Goal: Complete application form

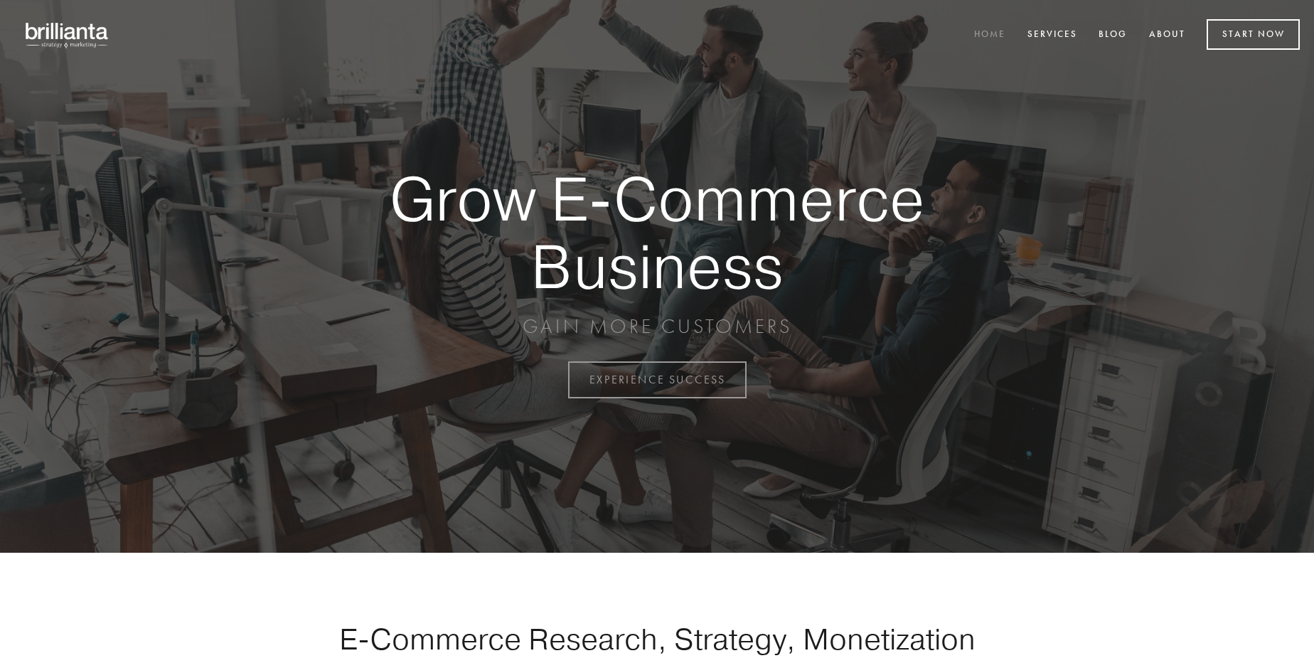
scroll to position [3727, 0]
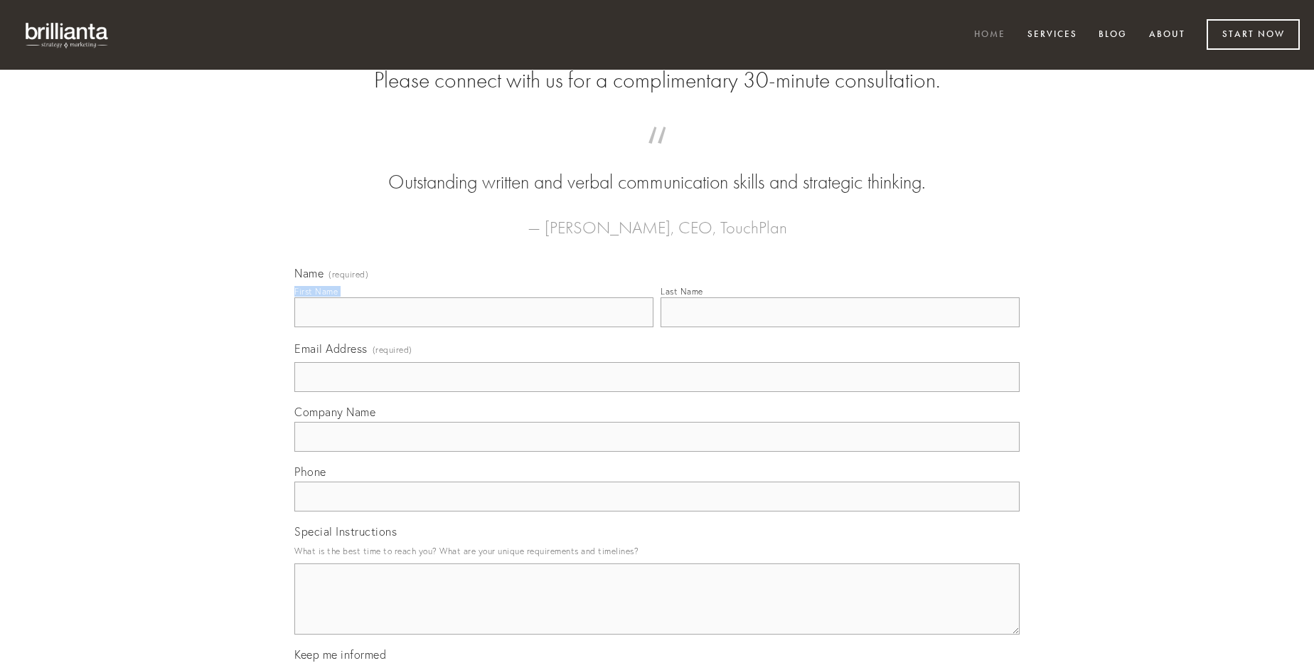
type input "[PERSON_NAME]"
click at [840, 327] on input "Last Name" at bounding box center [840, 312] width 359 height 30
type input "[PERSON_NAME]"
click at [657, 392] on input "Email Address (required)" at bounding box center [656, 377] width 725 height 30
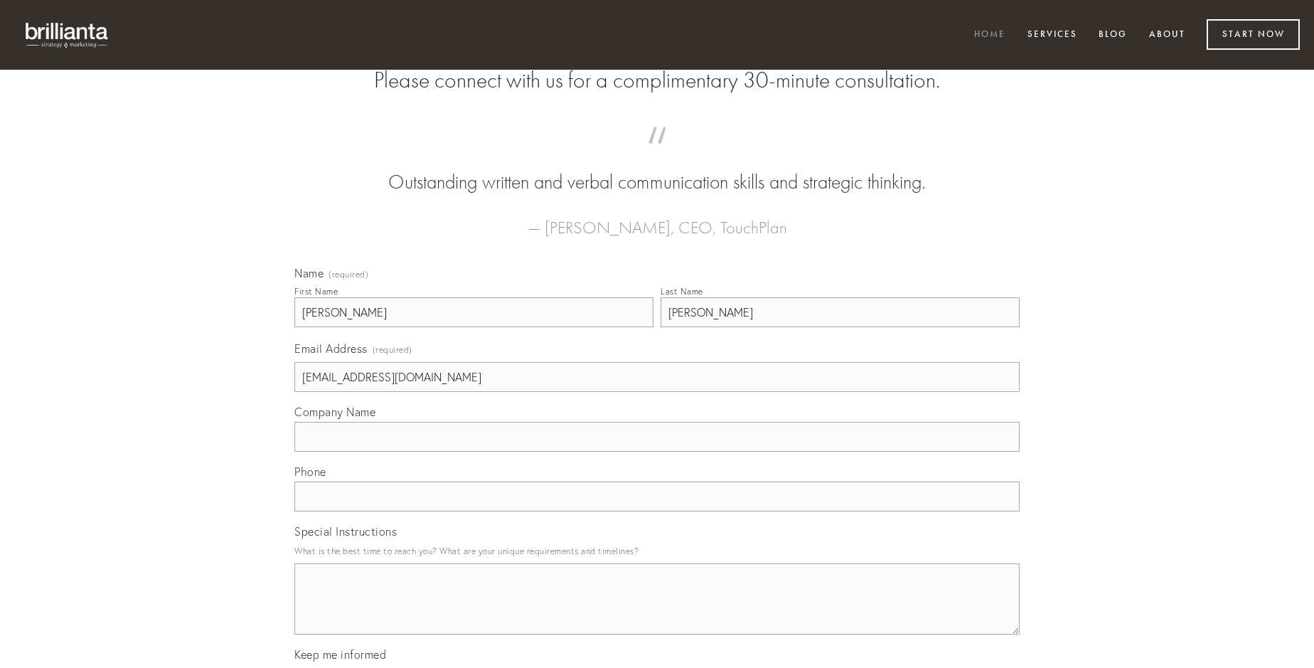
type input "[EMAIL_ADDRESS][DOMAIN_NAME]"
click at [657, 451] on input "Company Name" at bounding box center [656, 437] width 725 height 30
type input "aut"
click at [657, 511] on input "text" at bounding box center [656, 496] width 725 height 30
click at [657, 611] on textarea "Special Instructions" at bounding box center [656, 598] width 725 height 71
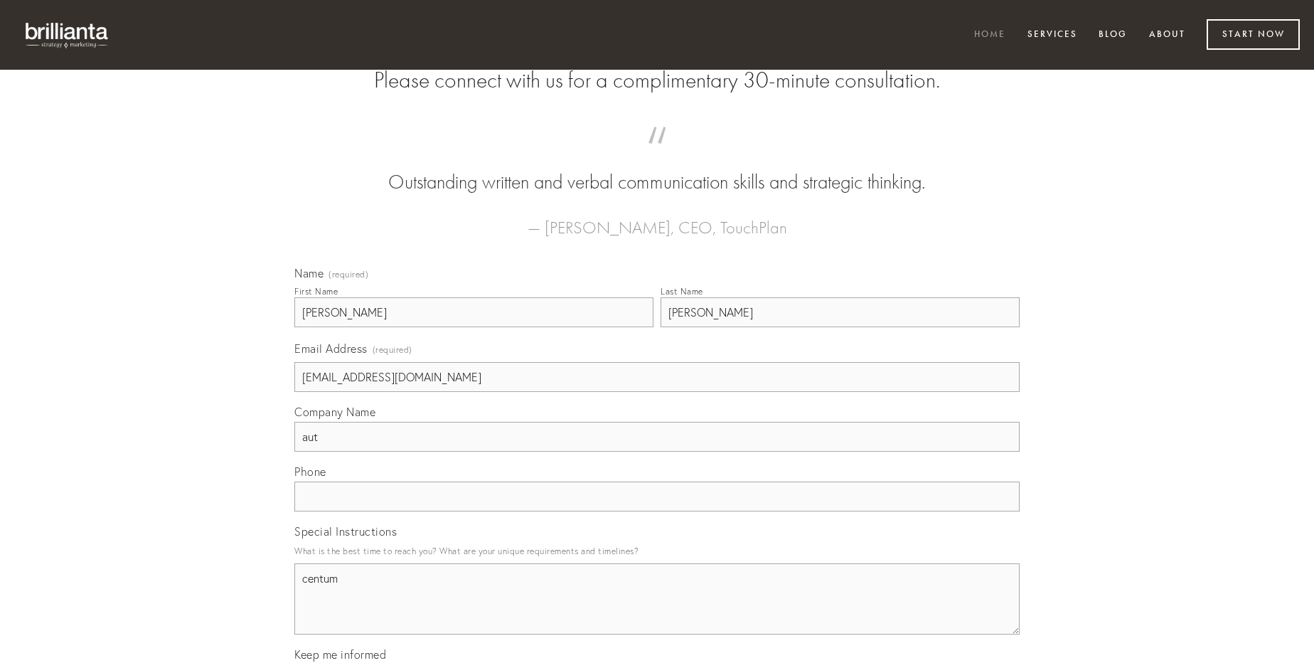
type textarea "centum"
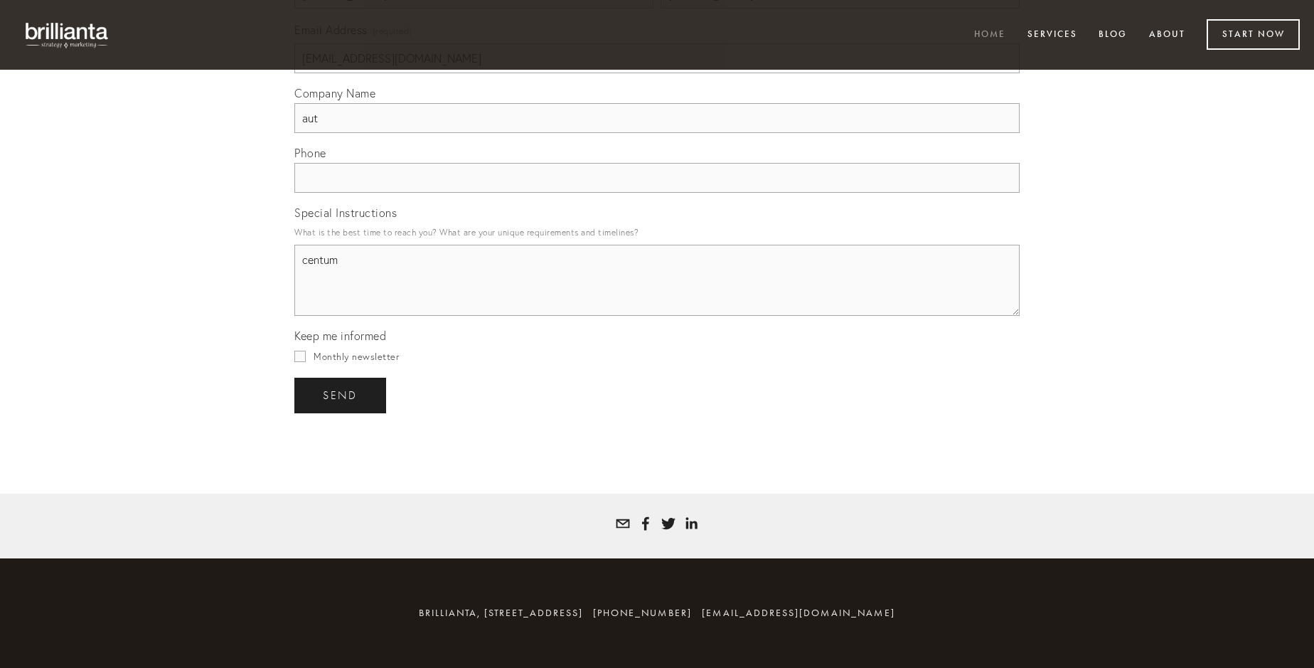
click at [341, 395] on span "send" at bounding box center [340, 395] width 35 height 13
